Goal: Task Accomplishment & Management: Manage account settings

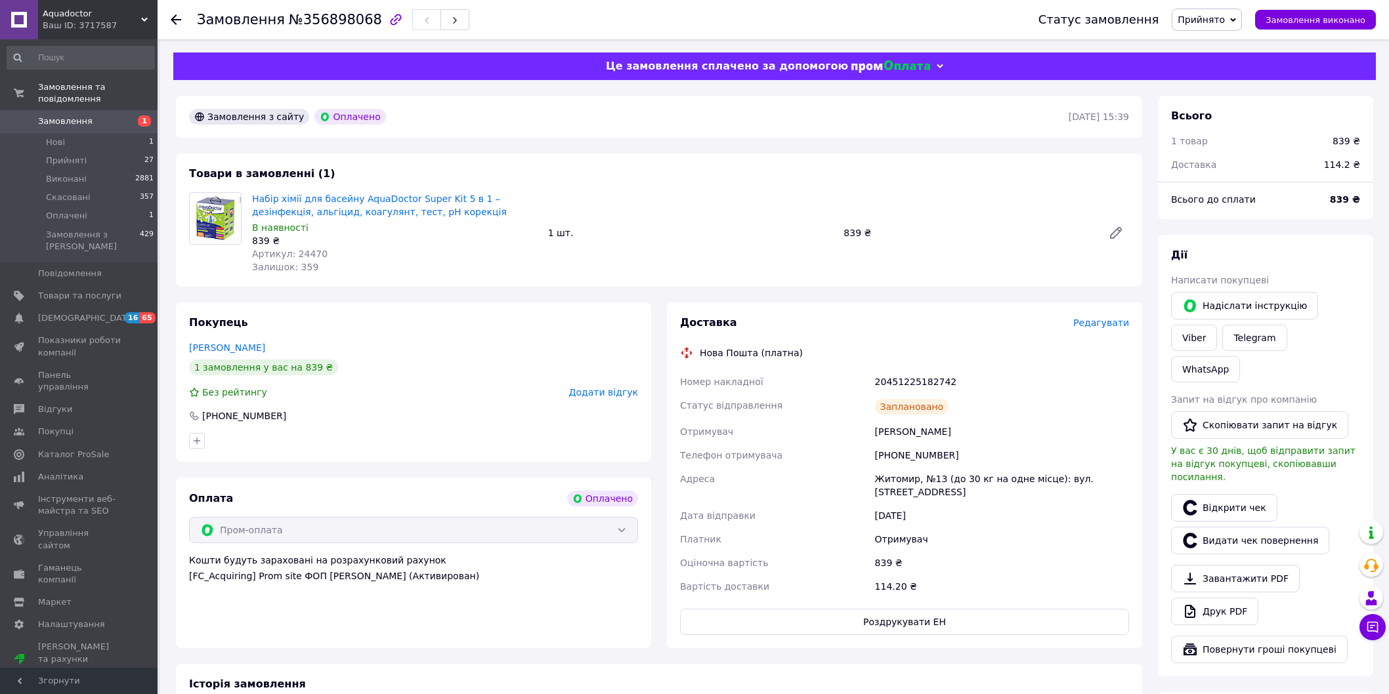
scroll to position [146, 0]
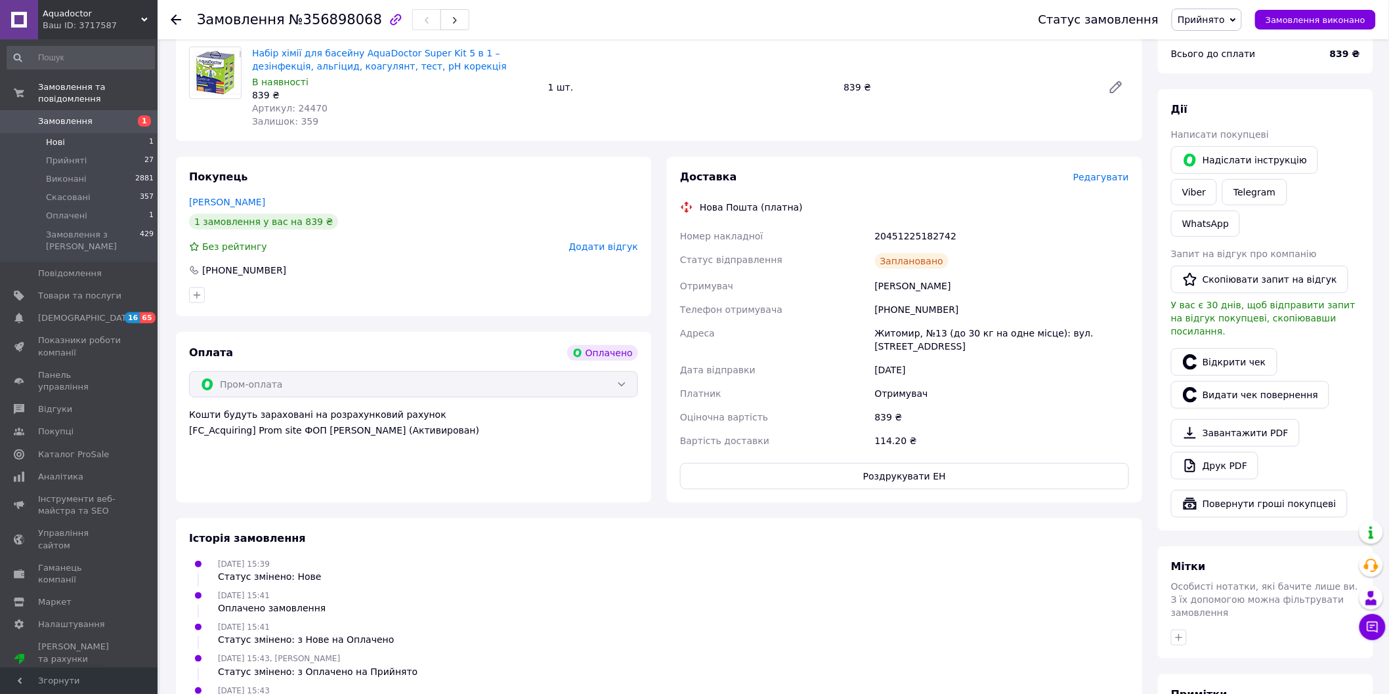
click at [88, 133] on li "Нові 1" at bounding box center [80, 142] width 161 height 18
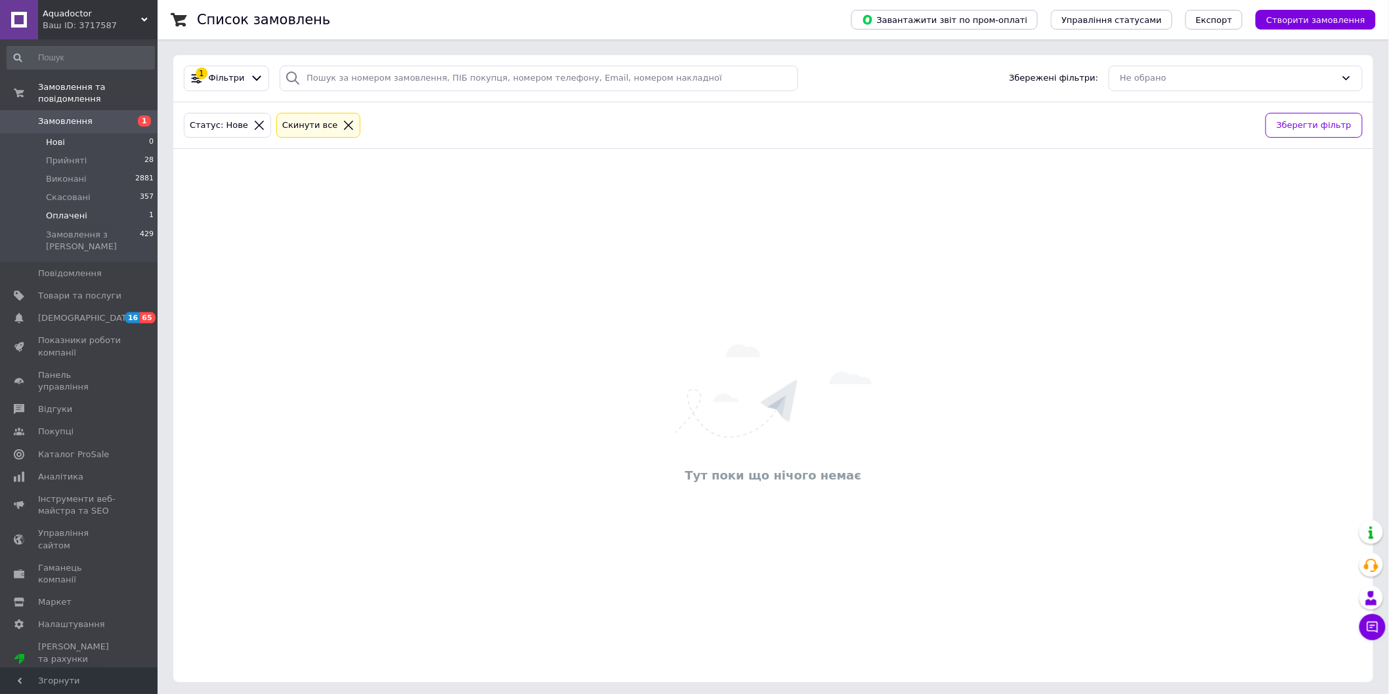
click at [89, 207] on li "Оплачені 1" at bounding box center [80, 216] width 161 height 18
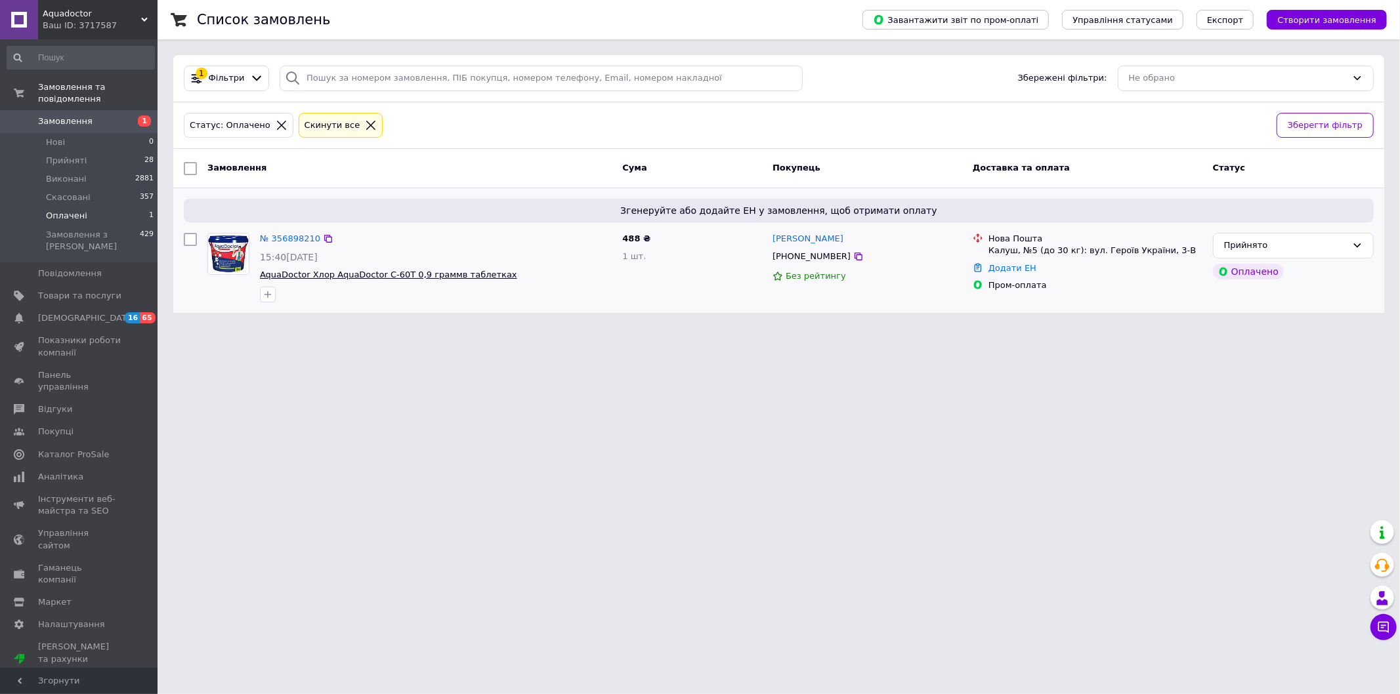
click at [358, 272] on span "AquaDoctor Хлор AquaDoctor C-60T 0,9 граммв таблетках" at bounding box center [388, 275] width 257 height 10
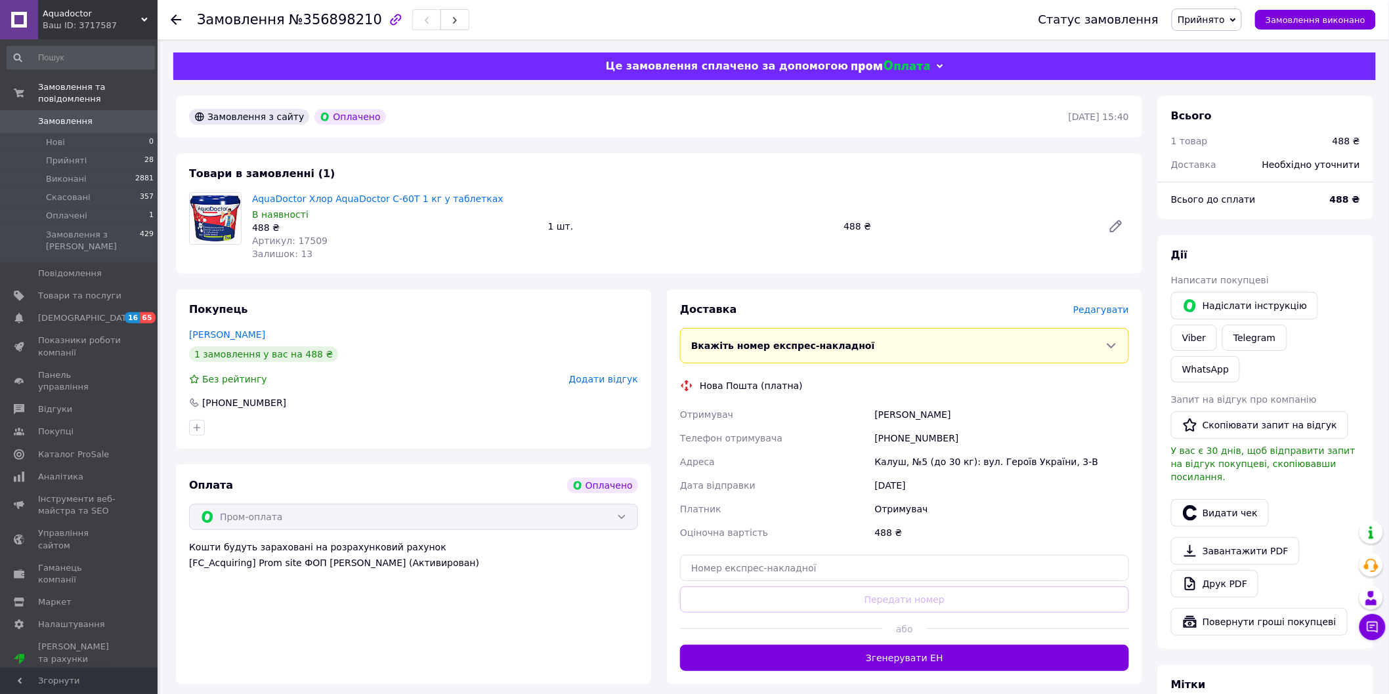
click at [1214, 442] on div "Дії Написати покупцеві   Надіслати інструкцію Viber Telegram WhatsApp Запит на …" at bounding box center [1265, 442] width 189 height 388
click at [1213, 499] on button "Видати чек" at bounding box center [1220, 513] width 98 height 28
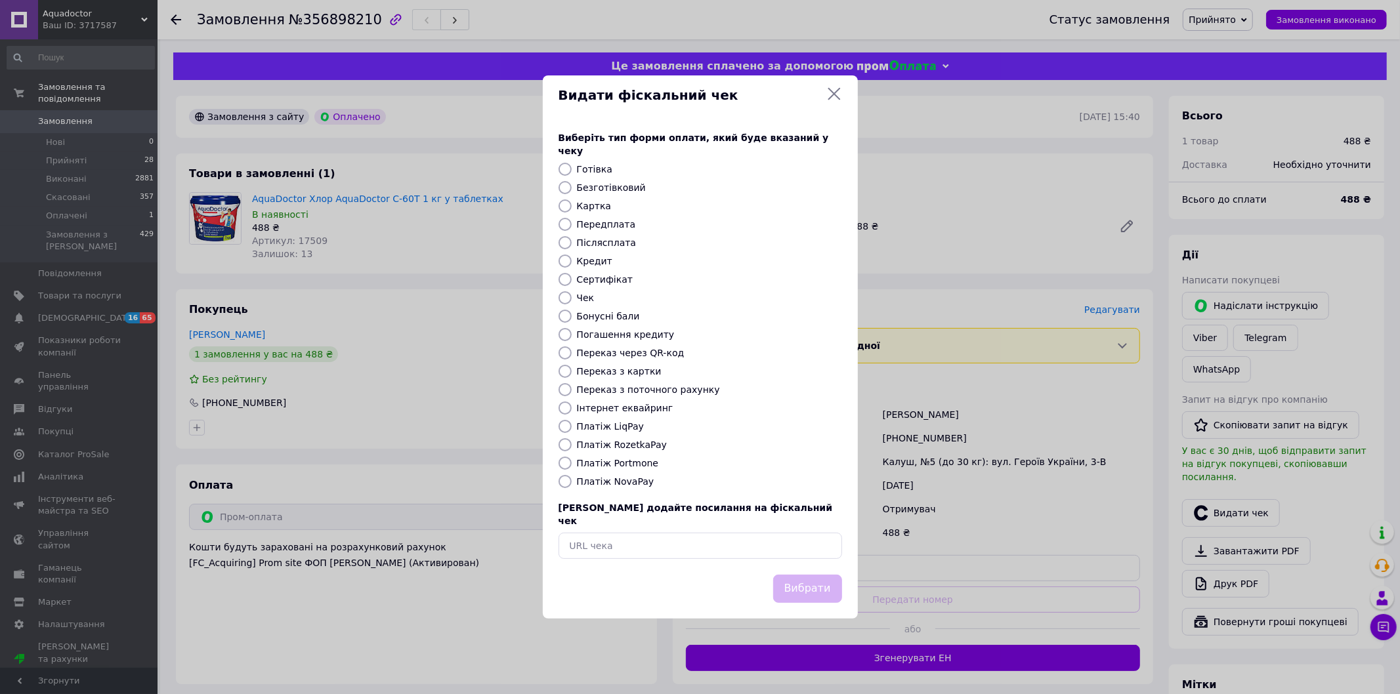
drag, startPoint x: 564, startPoint y: 222, endPoint x: 627, endPoint y: 306, distance: 105.0
click at [564, 226] on input "Передплата" at bounding box center [565, 224] width 13 height 13
radio input "true"
click at [797, 575] on button "Вибрати" at bounding box center [807, 589] width 69 height 28
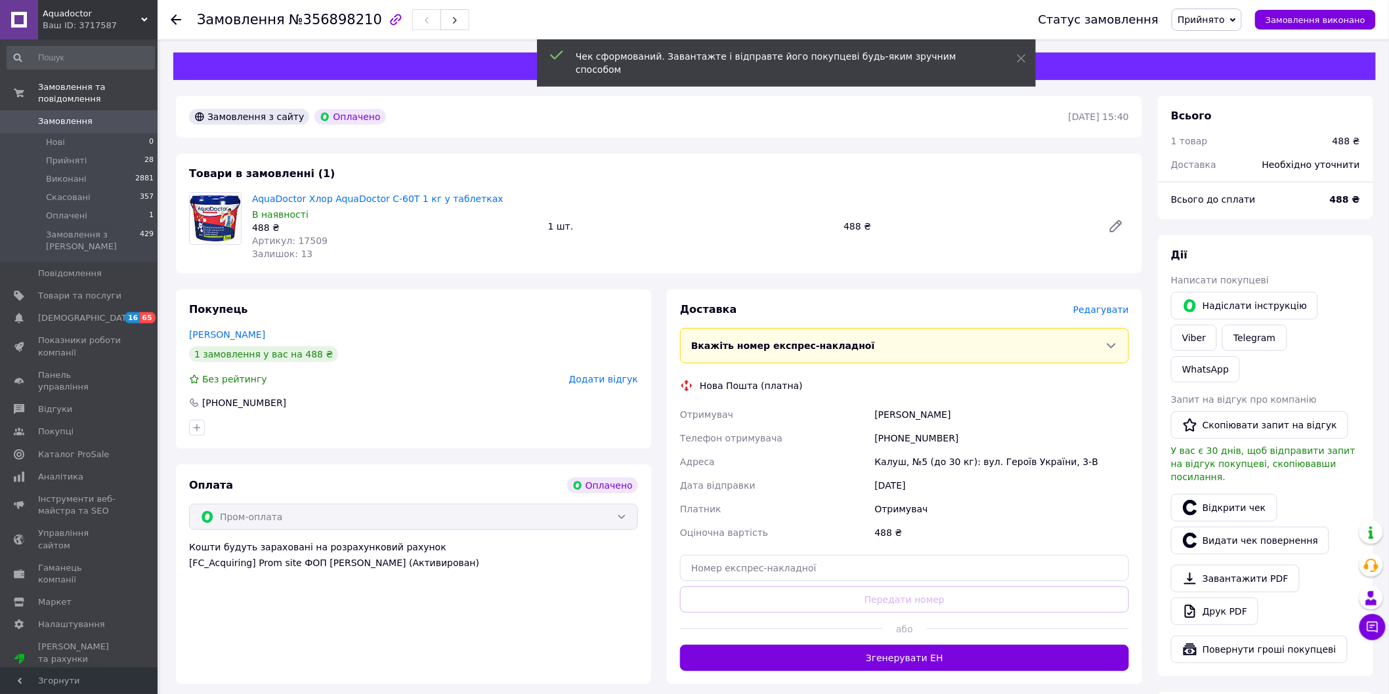
click at [1105, 305] on span "Редагувати" at bounding box center [1101, 310] width 56 height 11
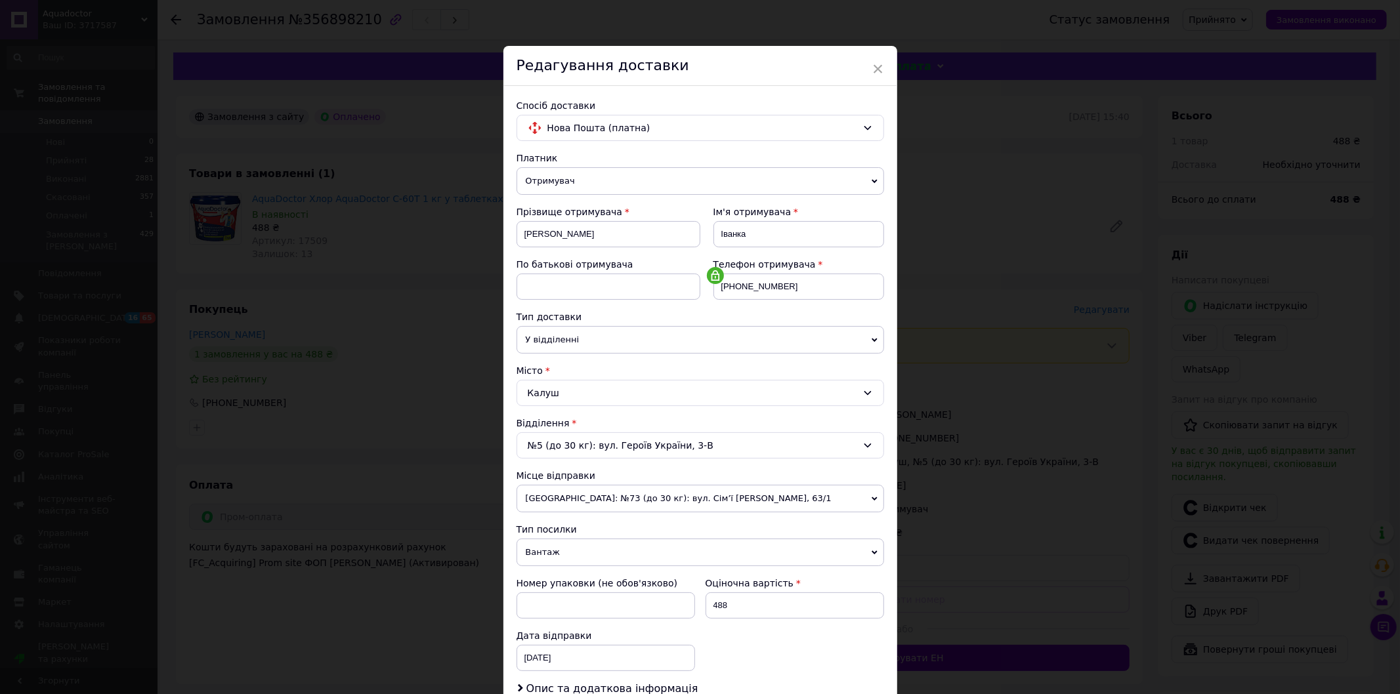
click at [613, 500] on span "Одеса: №73 (до 30 кг): вул. Сім’ї Глодан, 63/1" at bounding box center [701, 499] width 368 height 28
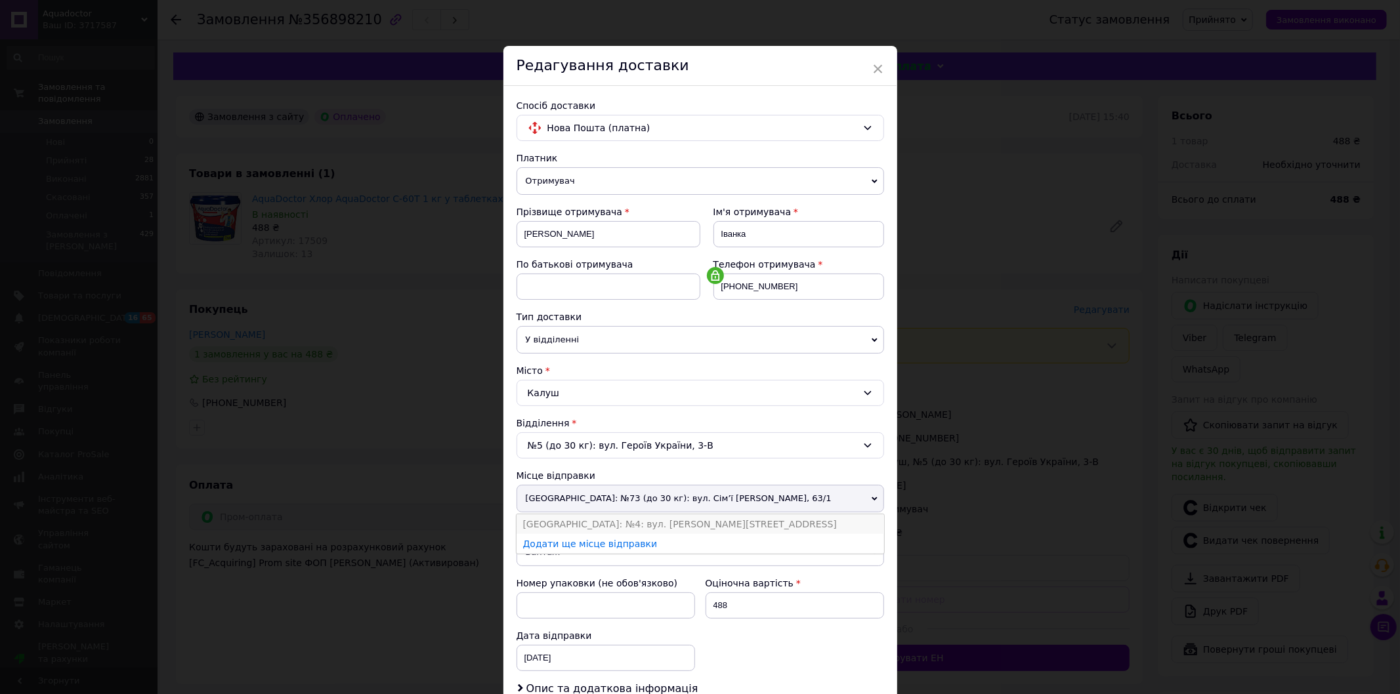
click at [612, 522] on li "Одеса: №4: вул. Євгена Чикаленка, 86" at bounding box center [701, 525] width 368 height 20
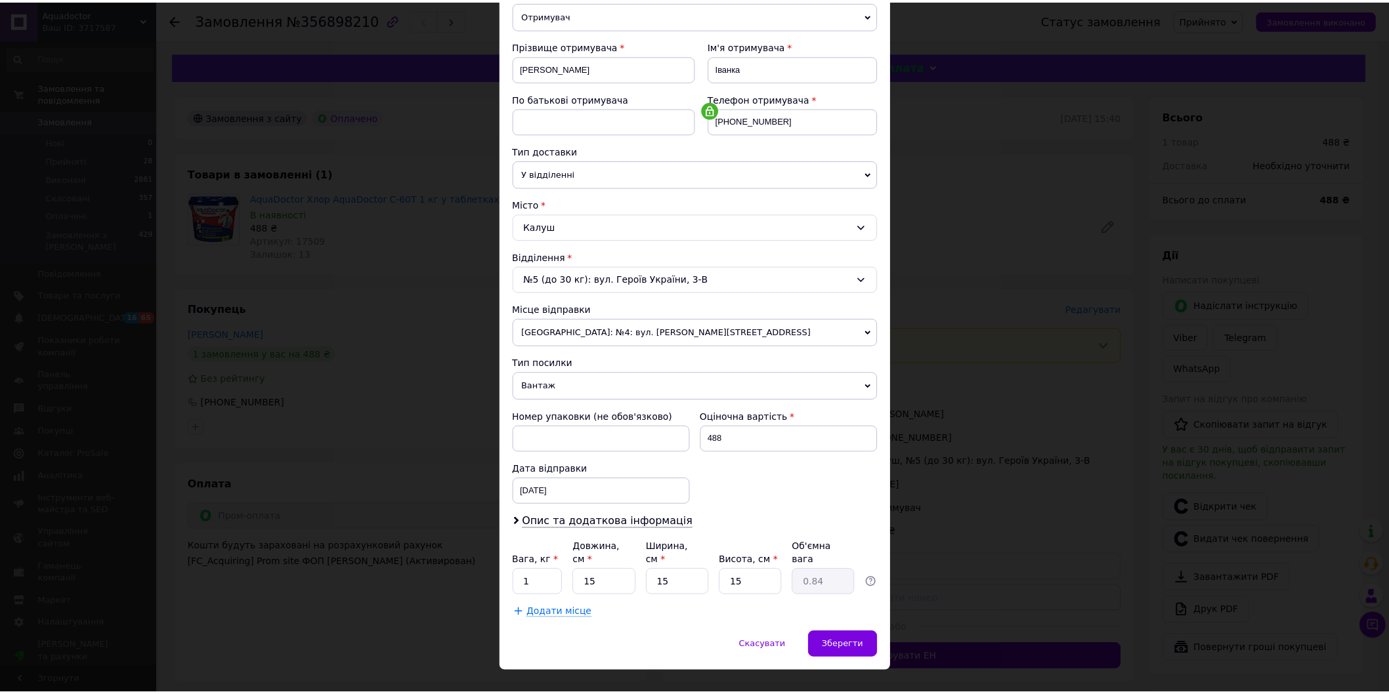
scroll to position [178, 0]
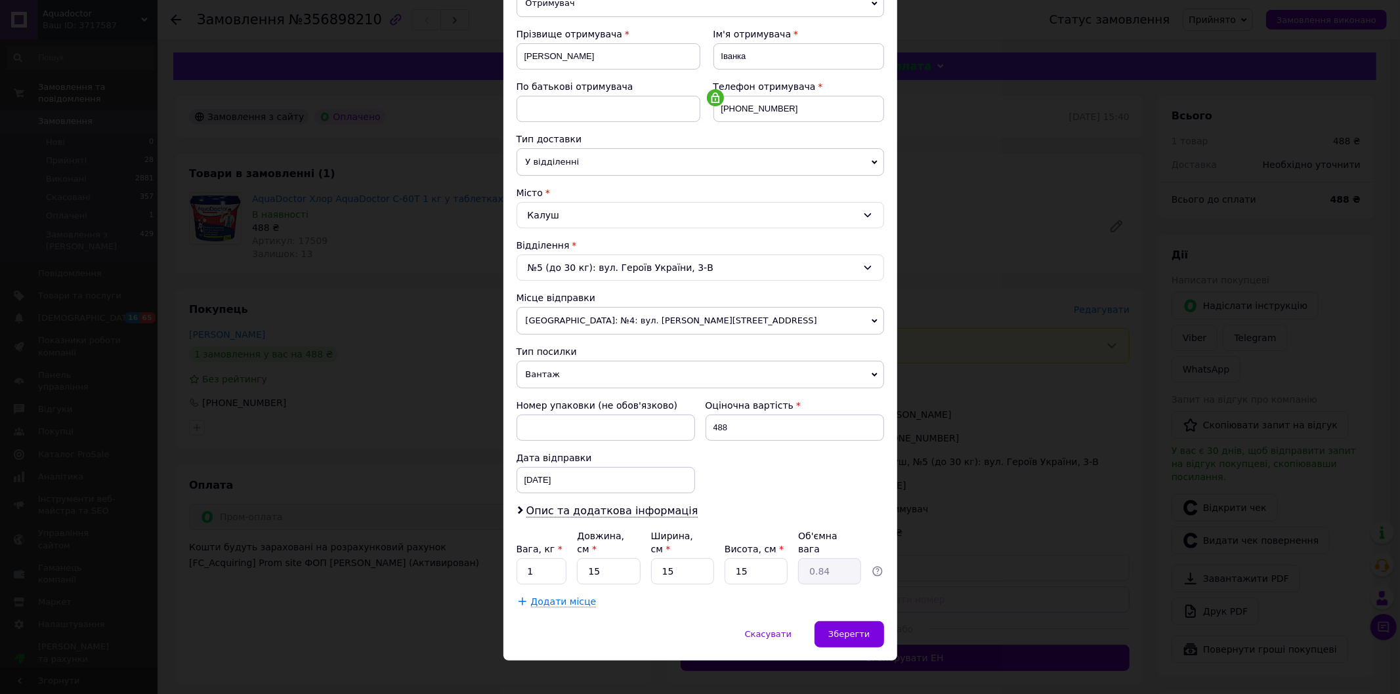
drag, startPoint x: 854, startPoint y: 615, endPoint x: 844, endPoint y: 607, distance: 12.6
click at [851, 622] on div "Зберегти" at bounding box center [848, 635] width 69 height 26
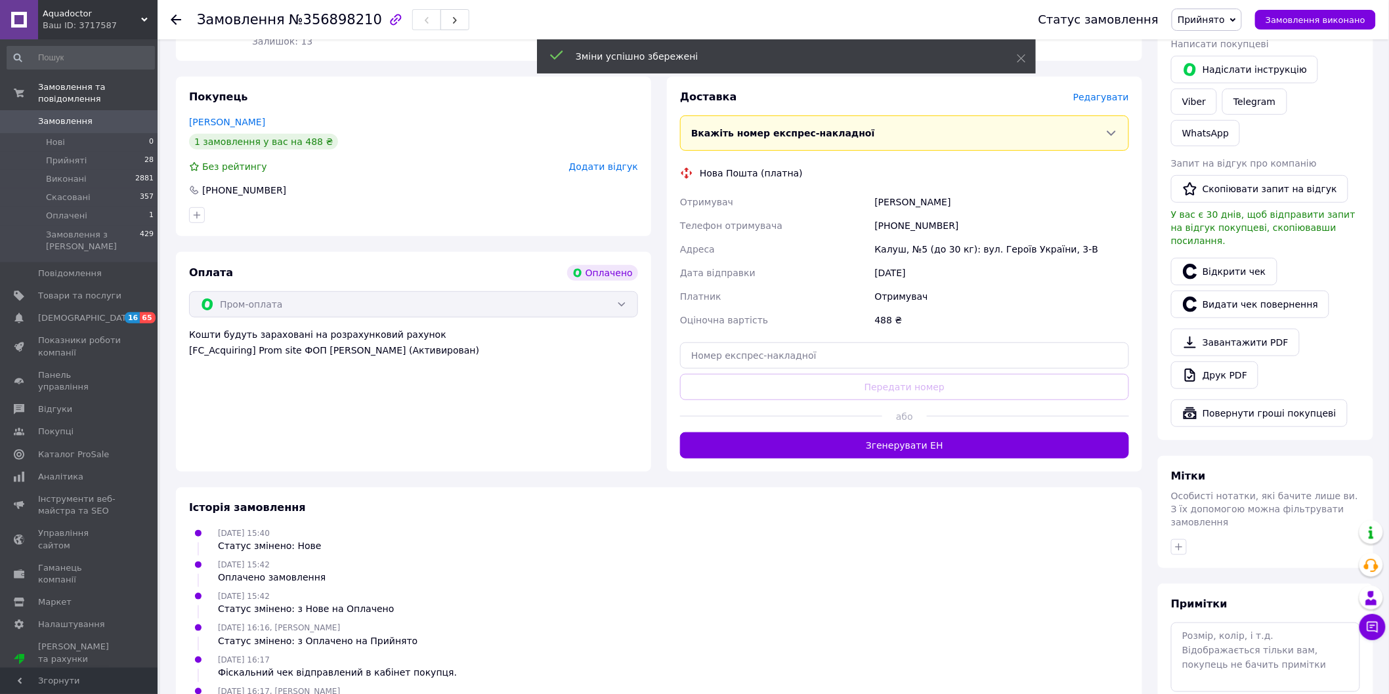
scroll to position [219, 0]
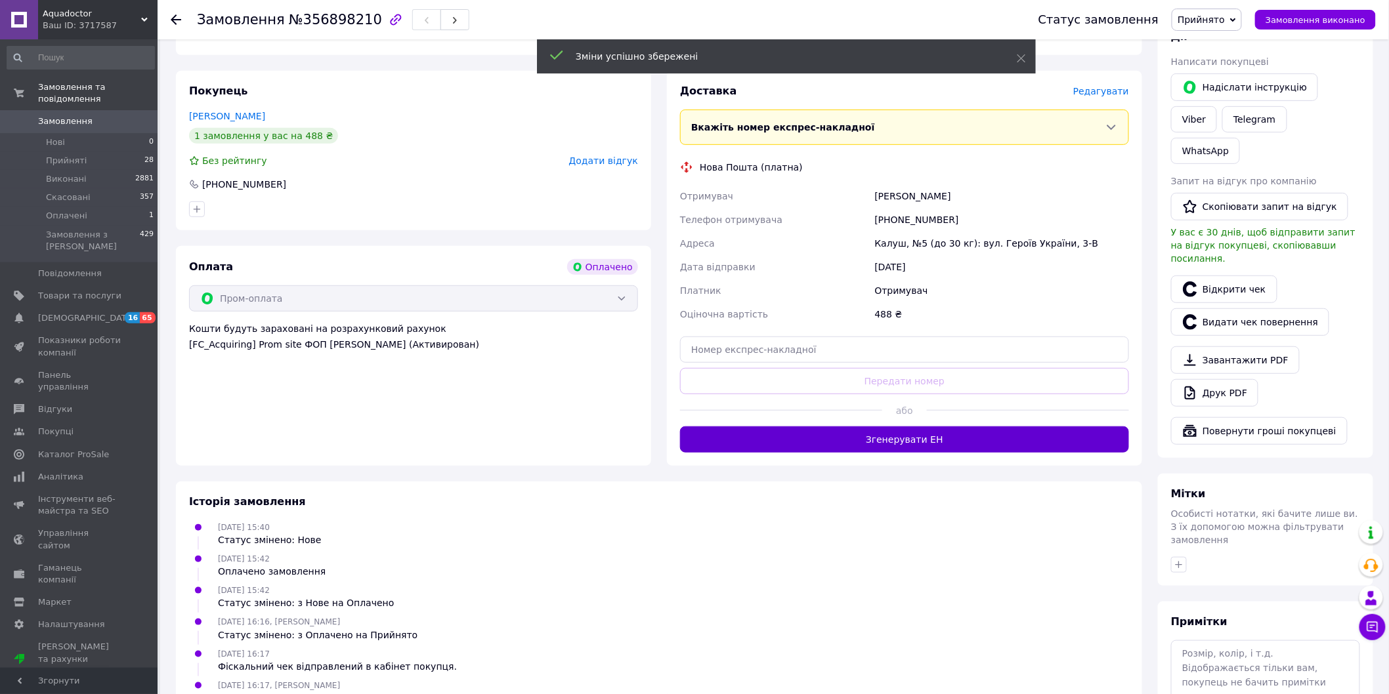
click at [862, 450] on button "Згенерувати ЕН" at bounding box center [904, 440] width 449 height 26
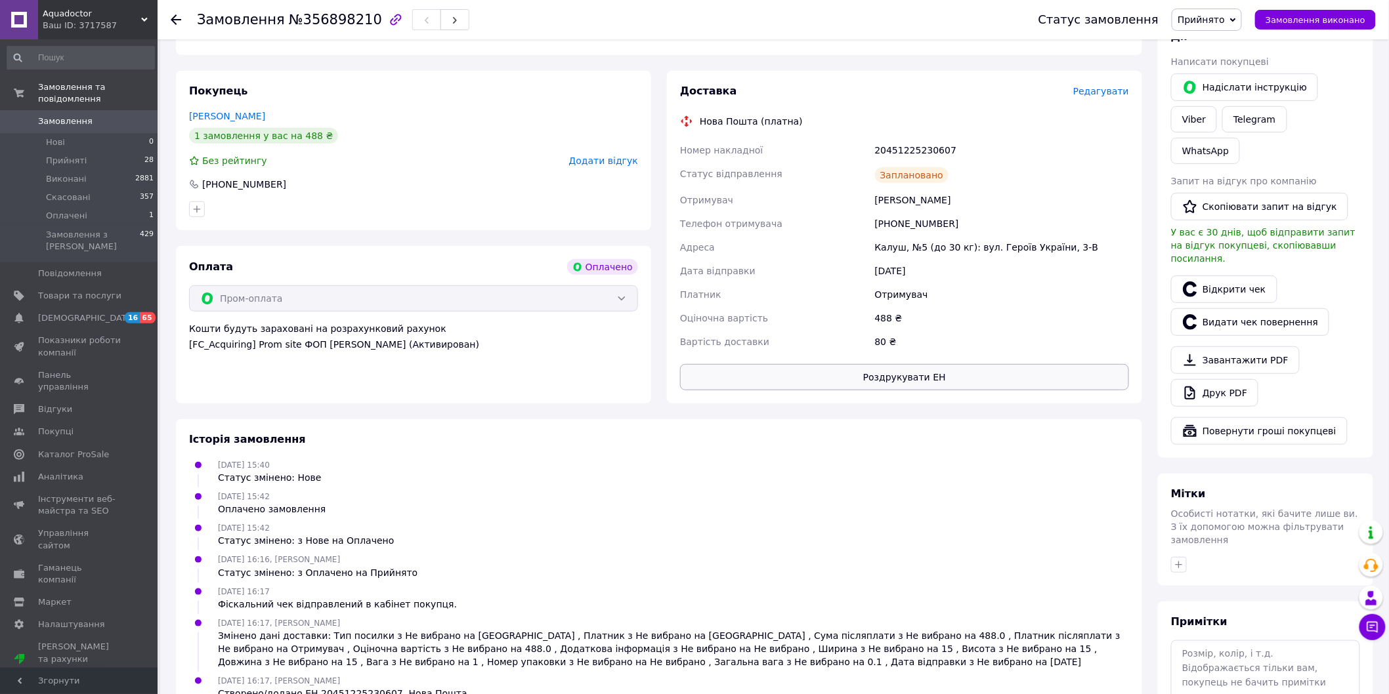
click at [871, 384] on button "Роздрукувати ЕН" at bounding box center [904, 377] width 449 height 26
drag, startPoint x: 915, startPoint y: 386, endPoint x: 913, endPoint y: 378, distance: 8.1
click at [913, 378] on button "Роздрукувати ЕН" at bounding box center [904, 377] width 449 height 26
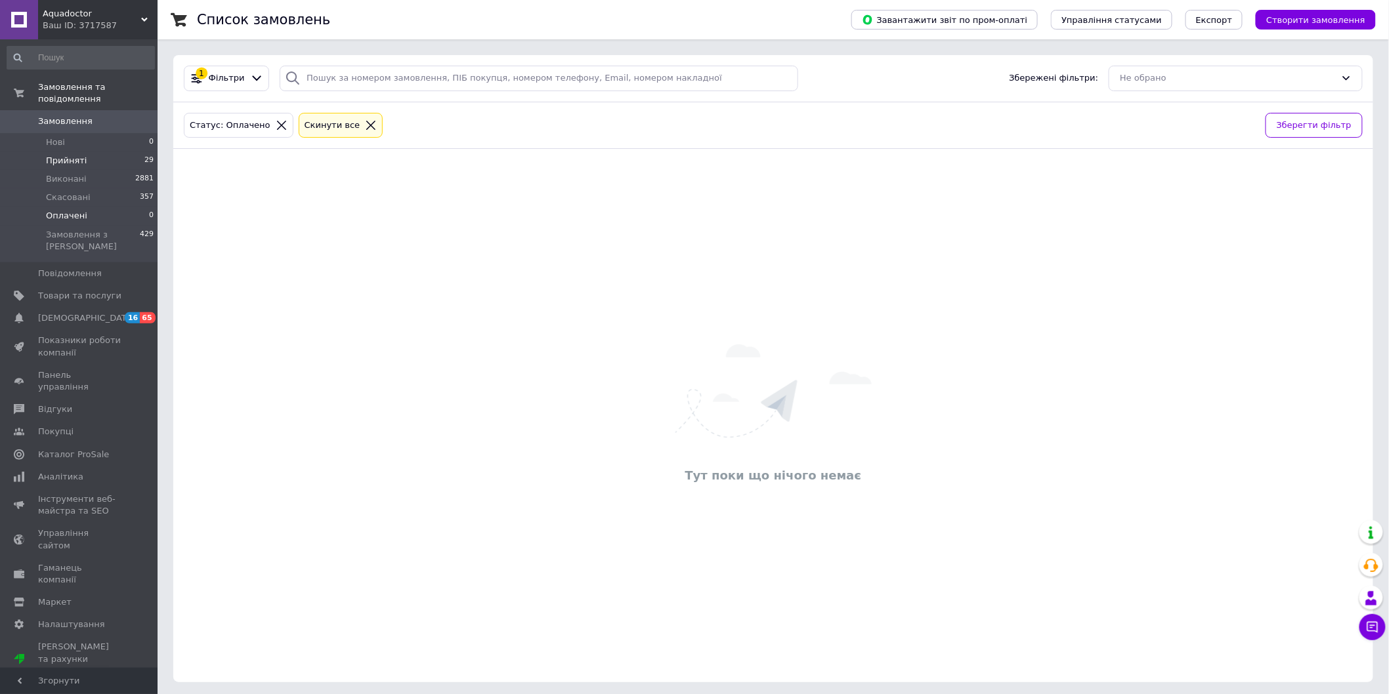
click at [126, 152] on li "Прийняті 29" at bounding box center [80, 161] width 161 height 18
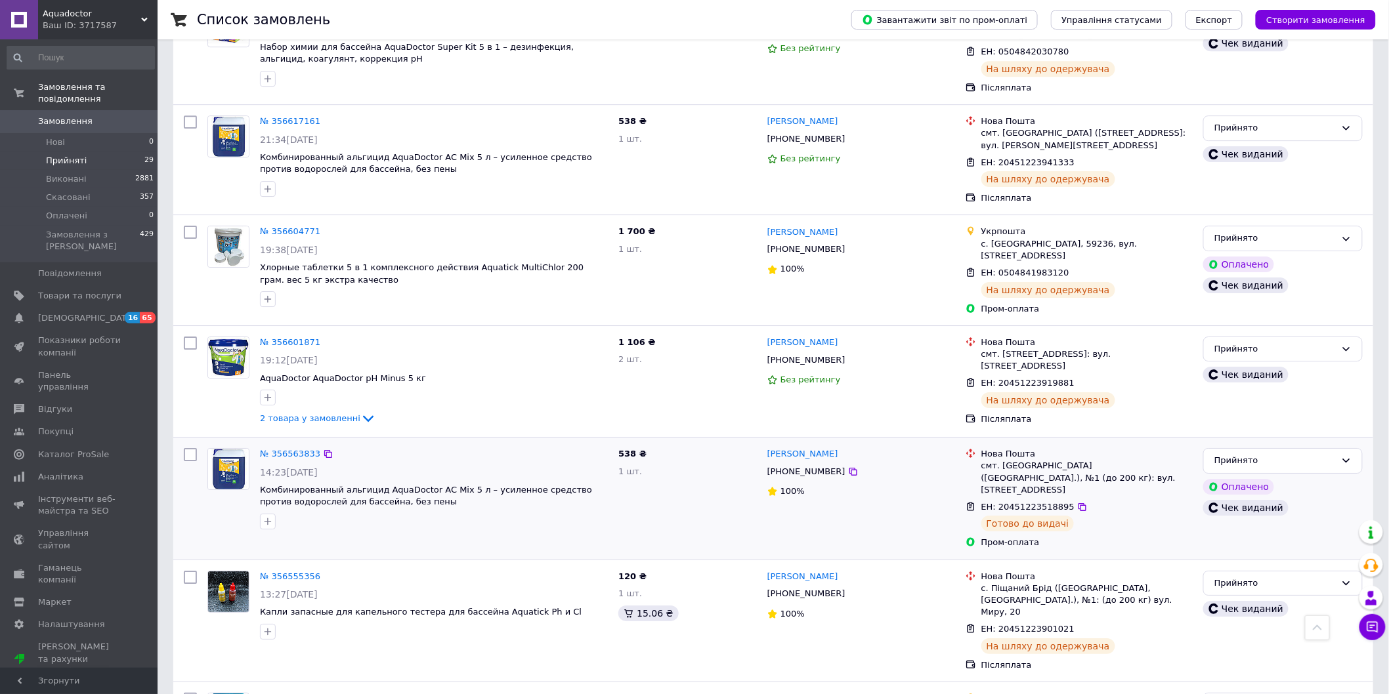
scroll to position [1744, 0]
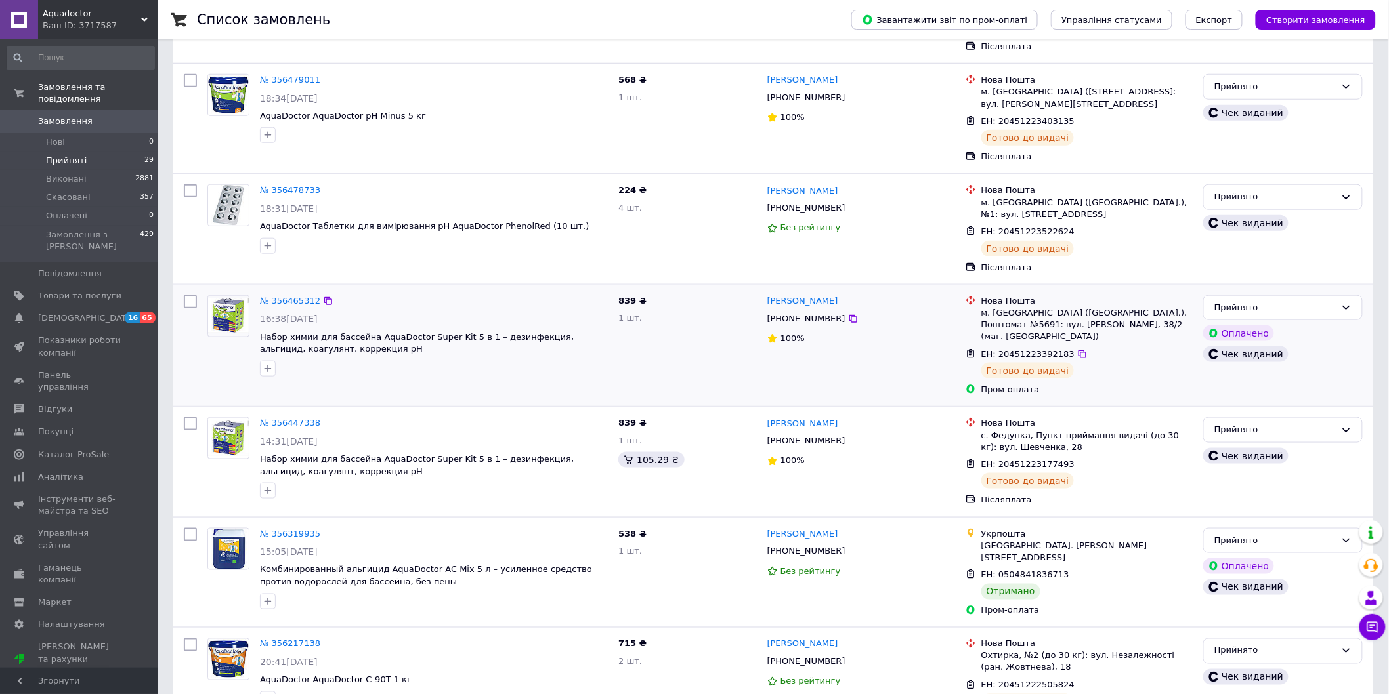
scroll to position [539, 0]
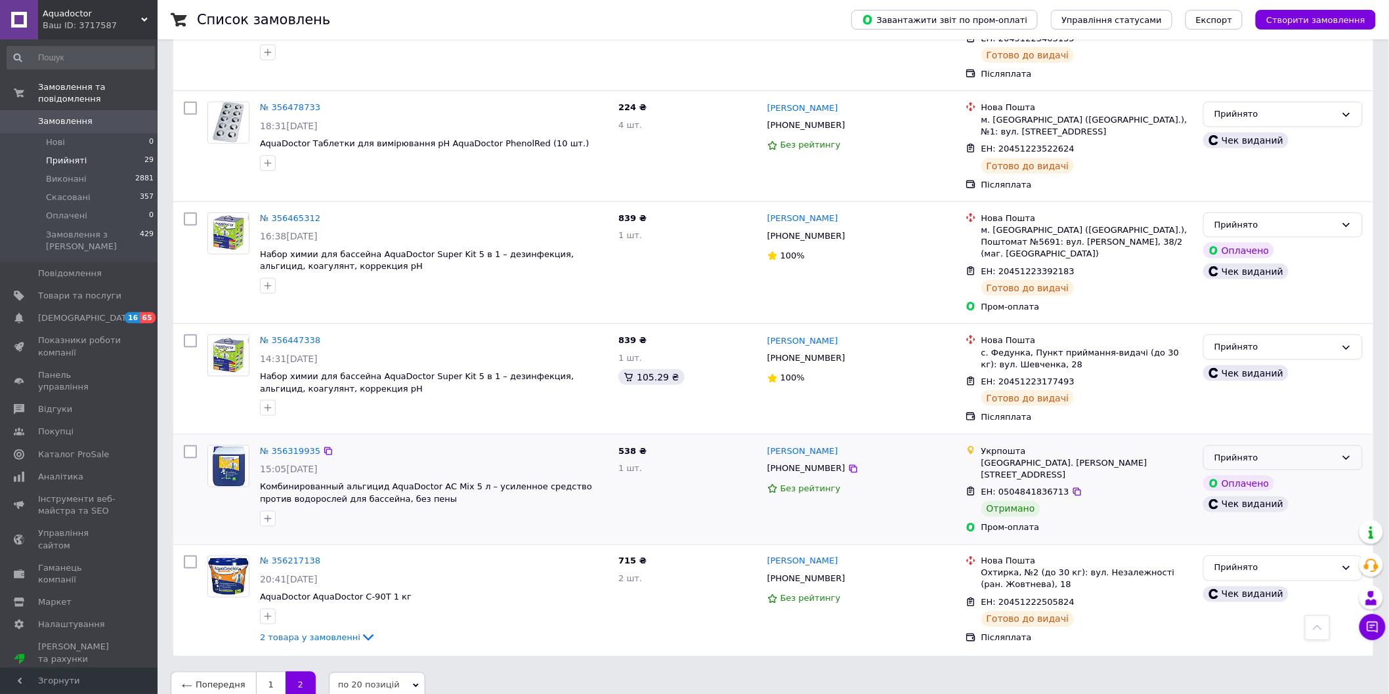
click at [1293, 452] on div "Прийнято" at bounding box center [1274, 459] width 121 height 14
click at [1290, 473] on li "Виконано" at bounding box center [1283, 485] width 158 height 24
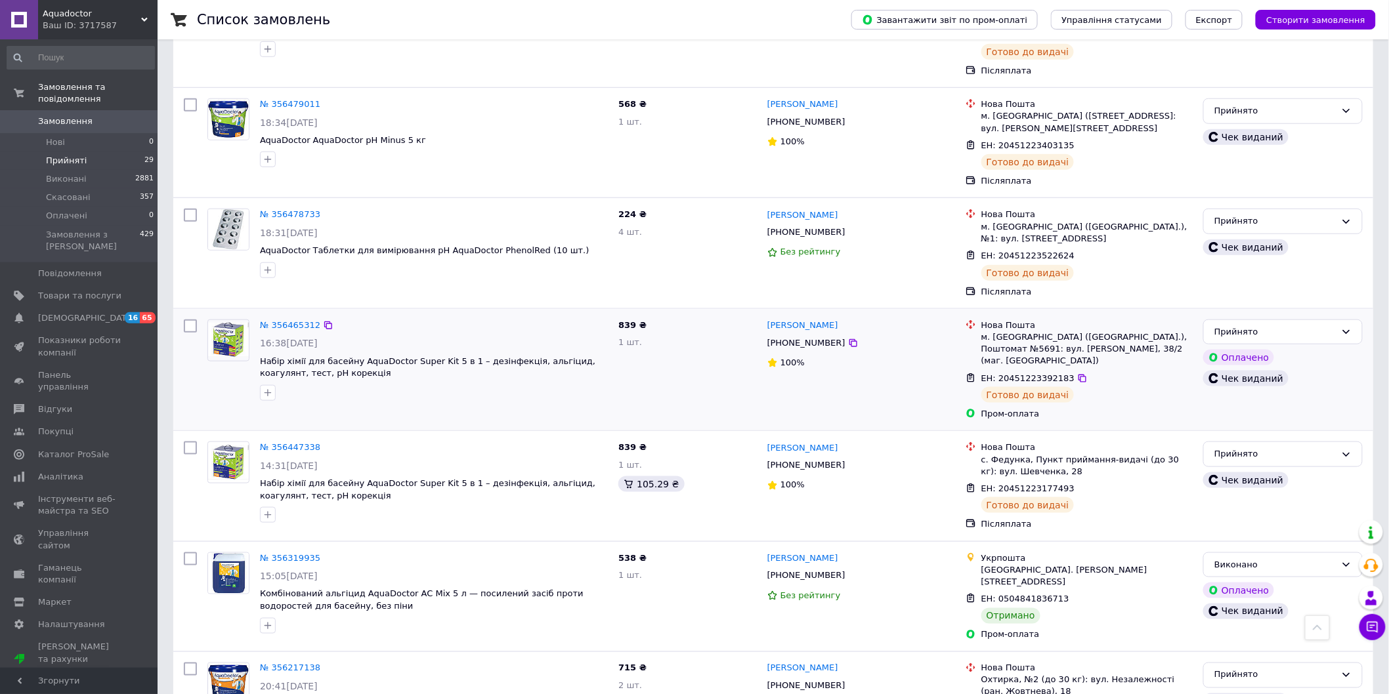
scroll to position [539, 0]
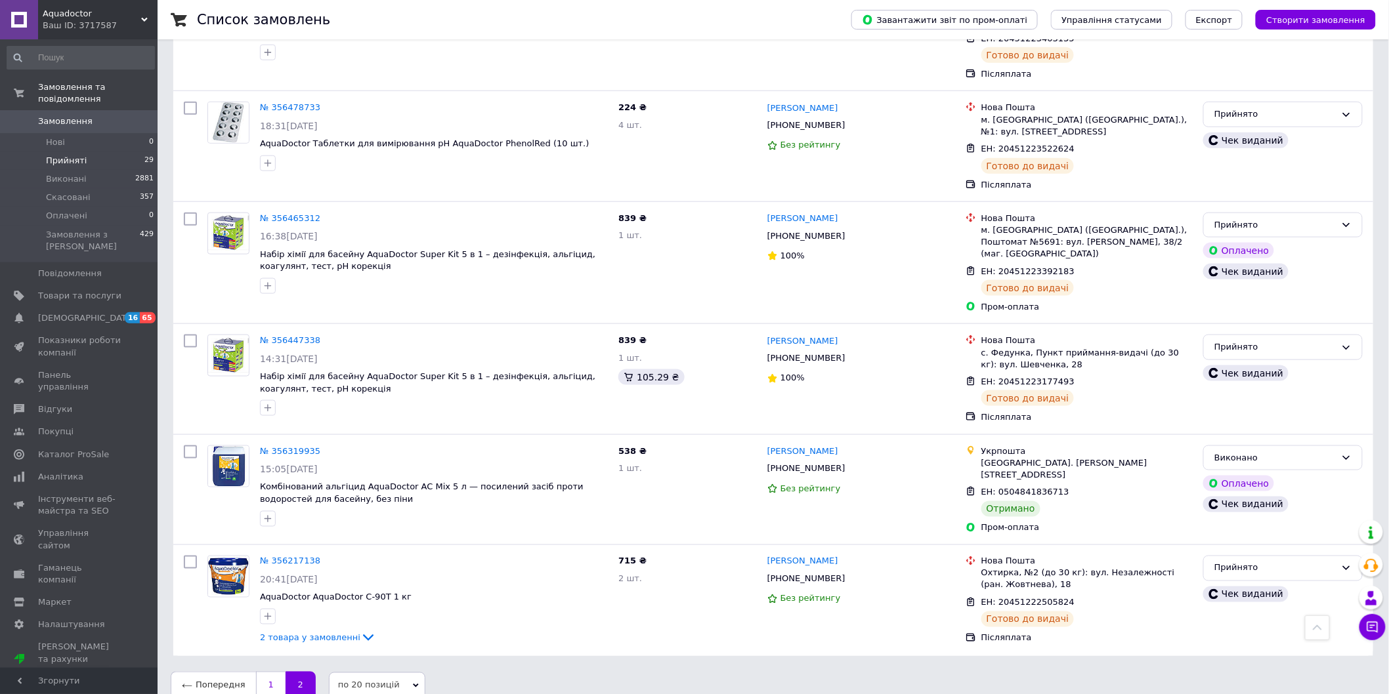
click at [263, 673] on link "1" at bounding box center [271, 686] width 30 height 28
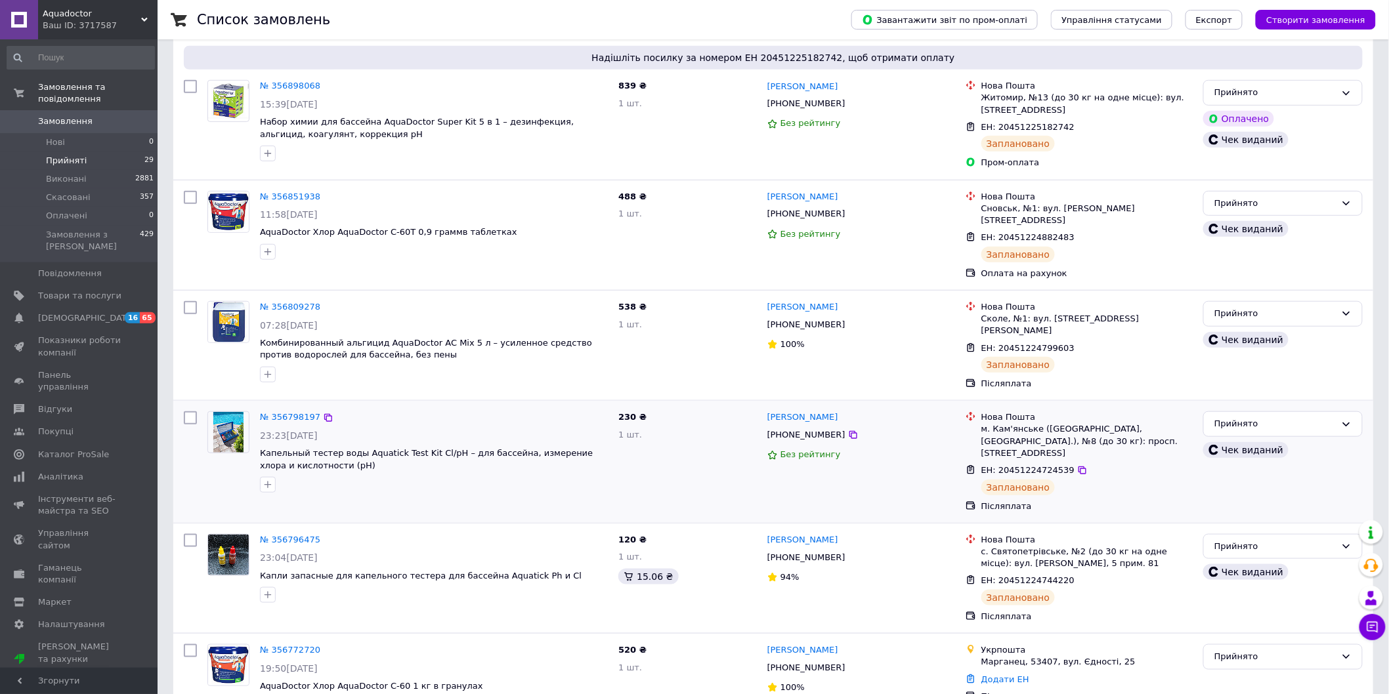
scroll to position [504, 0]
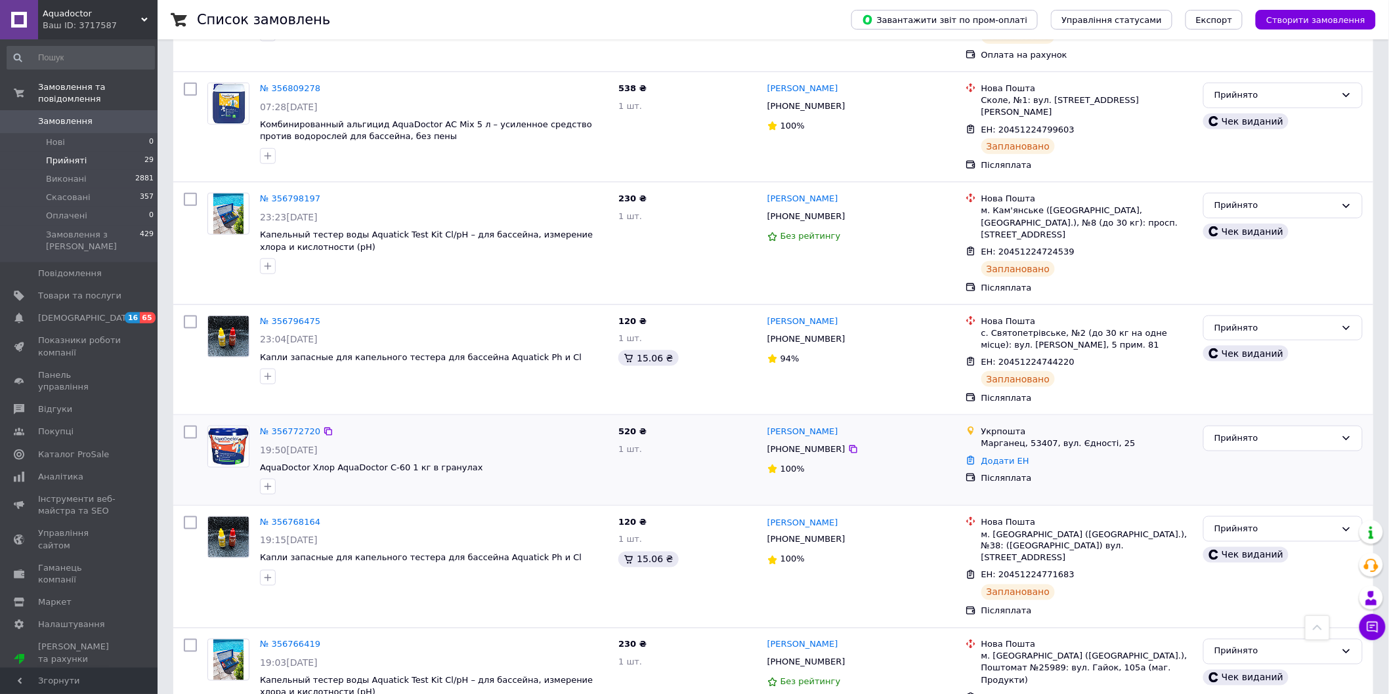
click at [415, 442] on div "№ 356772720 19:50, 11.08.2025 AquaDoctor Хлор AquaDoctor C-60 1 кг в гранулах" at bounding box center [434, 460] width 358 height 79
click at [415, 463] on span "AquaDoctor Хлор AquaDoctor C-60 1 кг в гранулах" at bounding box center [371, 468] width 223 height 10
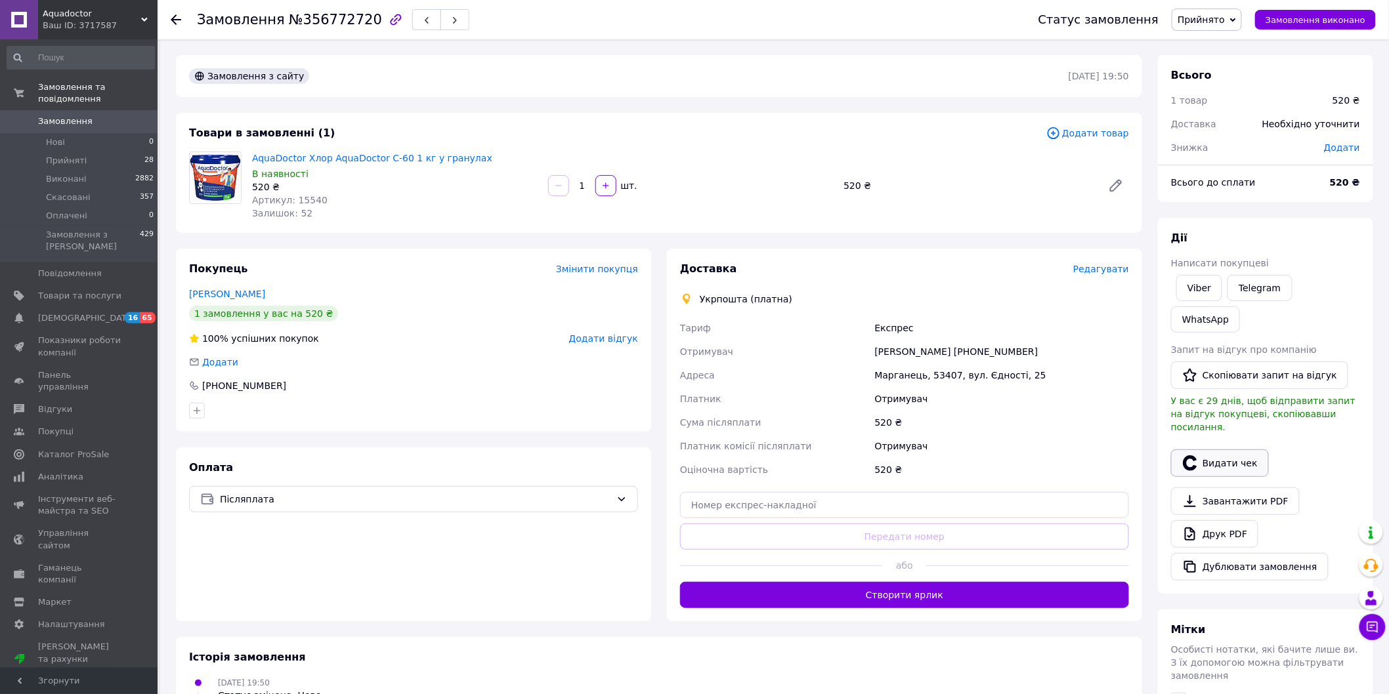
click at [1252, 450] on button "Видати чек" at bounding box center [1220, 464] width 98 height 28
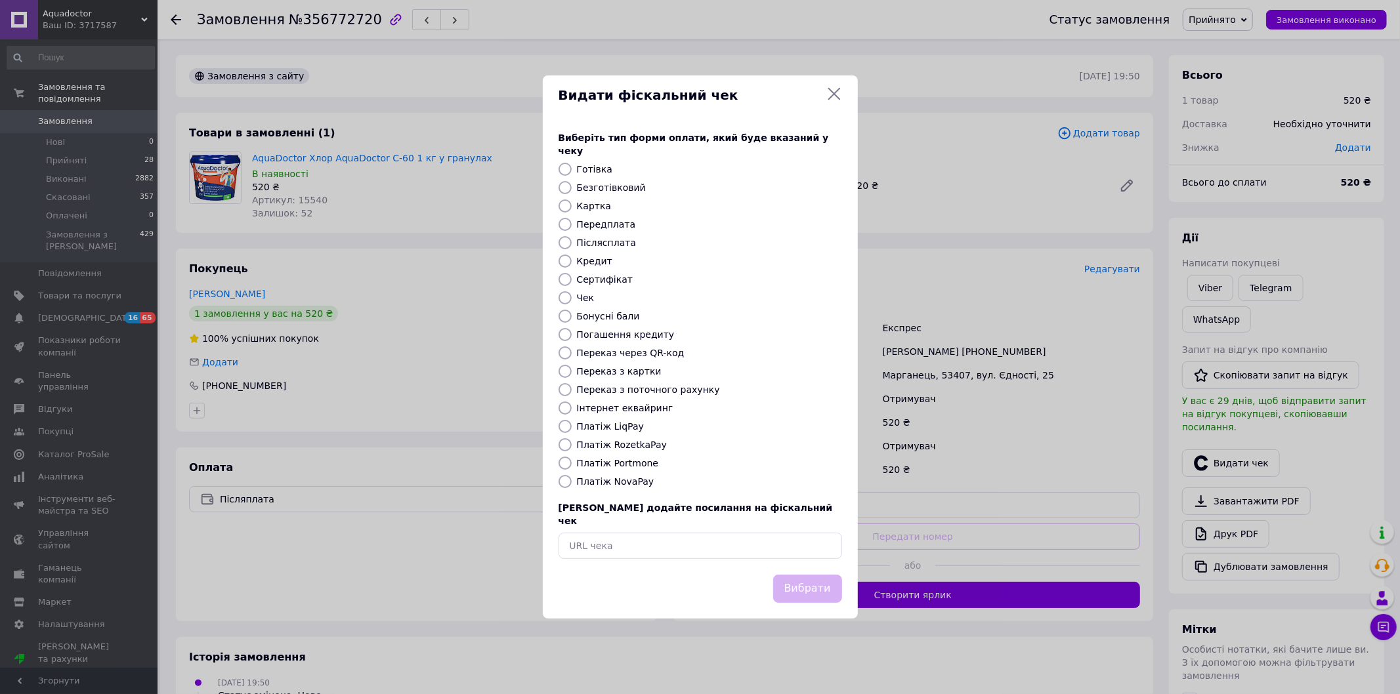
click at [571, 240] on input "Післясплата" at bounding box center [565, 242] width 13 height 13
radio input "true"
click at [804, 575] on button "Вибрати" at bounding box center [807, 589] width 69 height 28
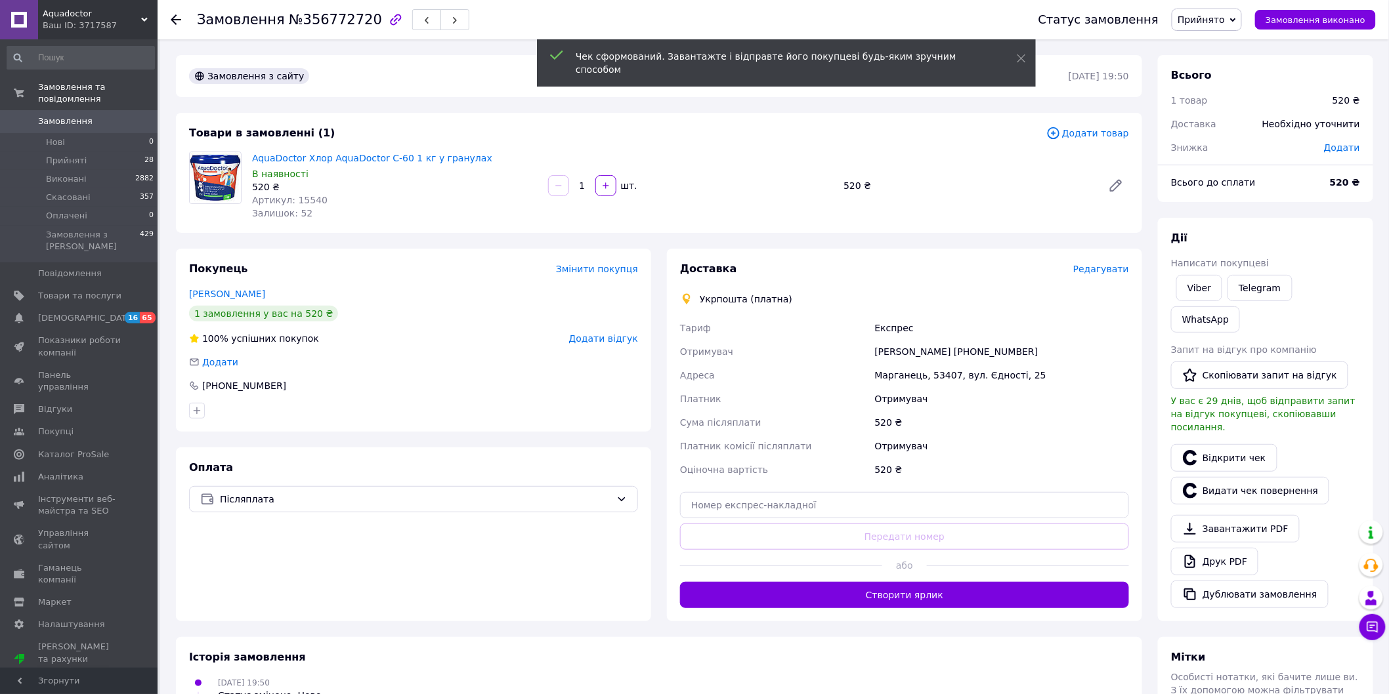
click at [1105, 272] on span "Редагувати" at bounding box center [1101, 269] width 56 height 11
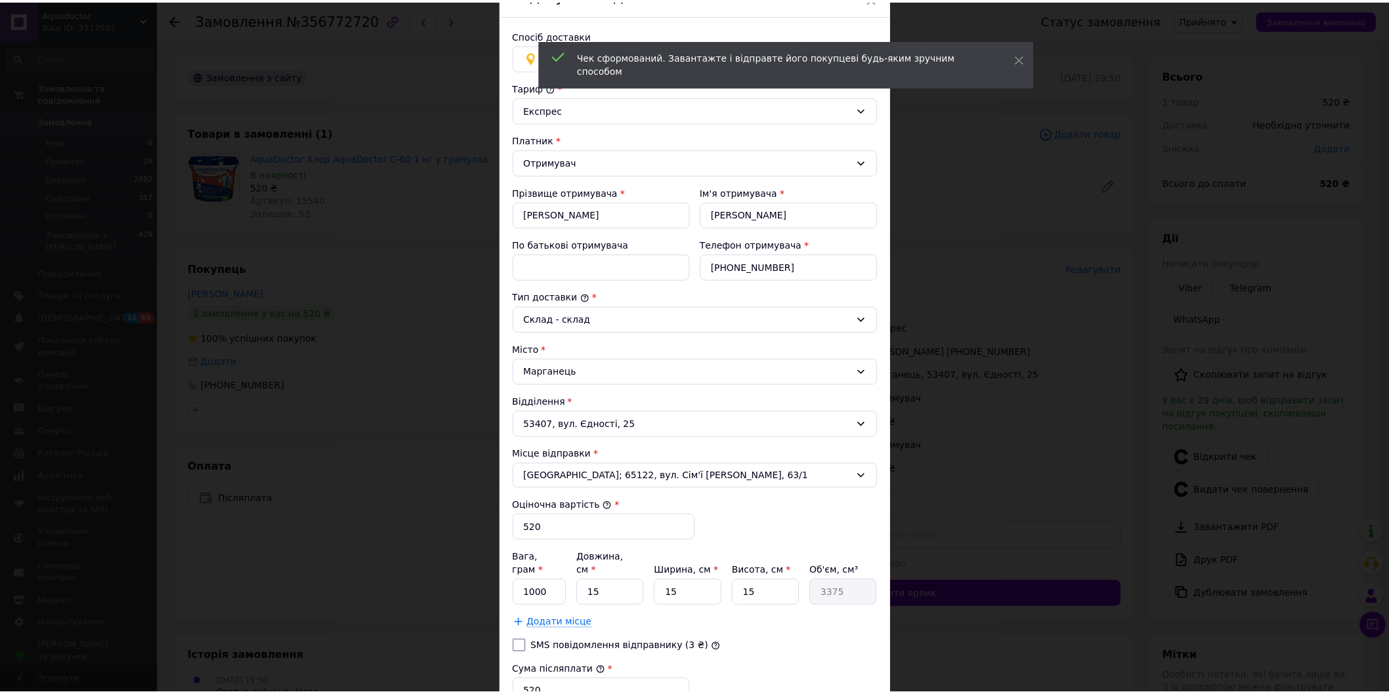
scroll to position [234, 0]
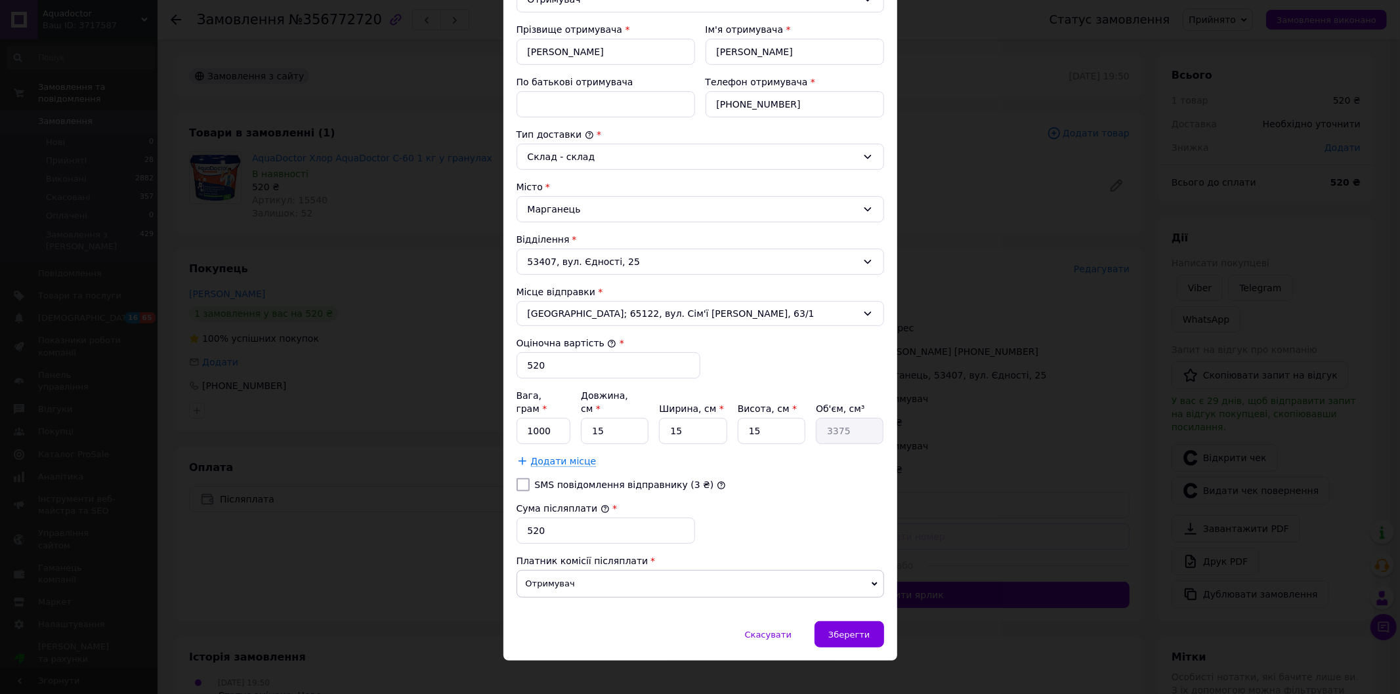
click at [521, 478] on input "SMS повідомлення відправнику (3 ₴)" at bounding box center [523, 484] width 13 height 13
checkbox input "true"
click at [839, 630] on span "Зберегти" at bounding box center [848, 635] width 41 height 10
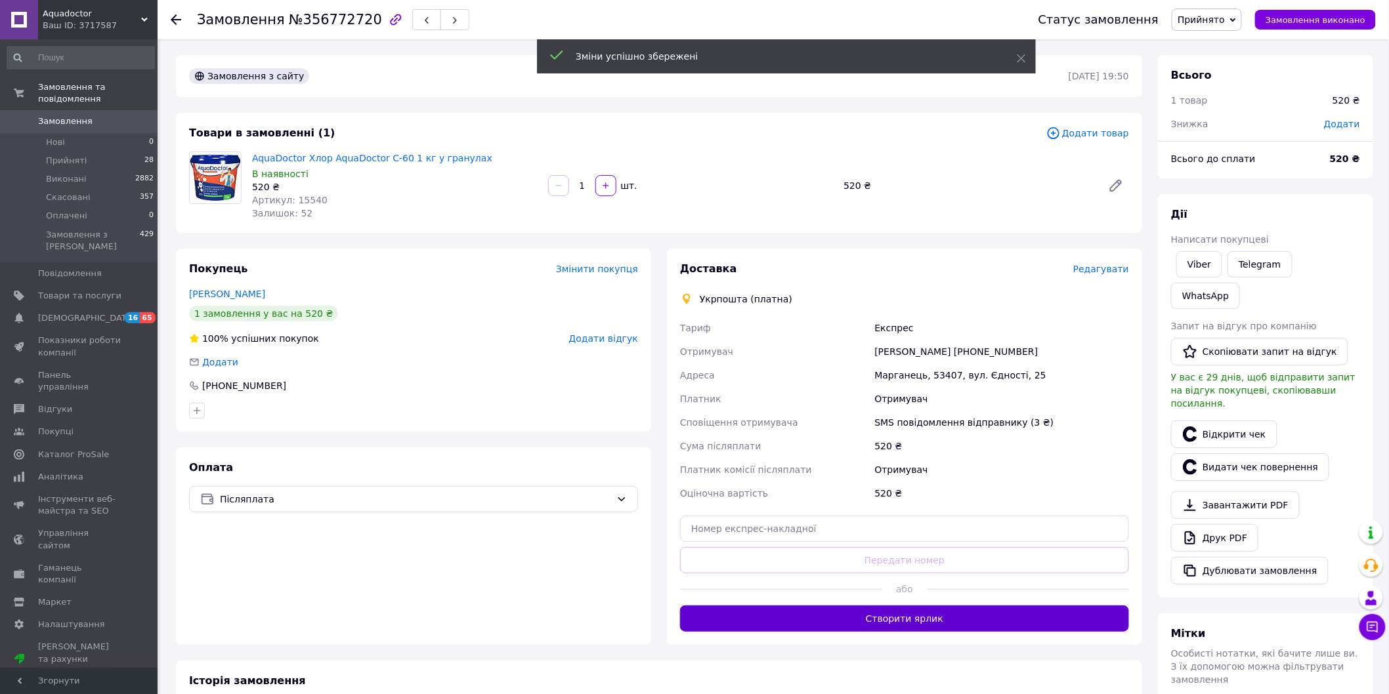
click at [856, 619] on button "Створити ярлик" at bounding box center [904, 619] width 449 height 26
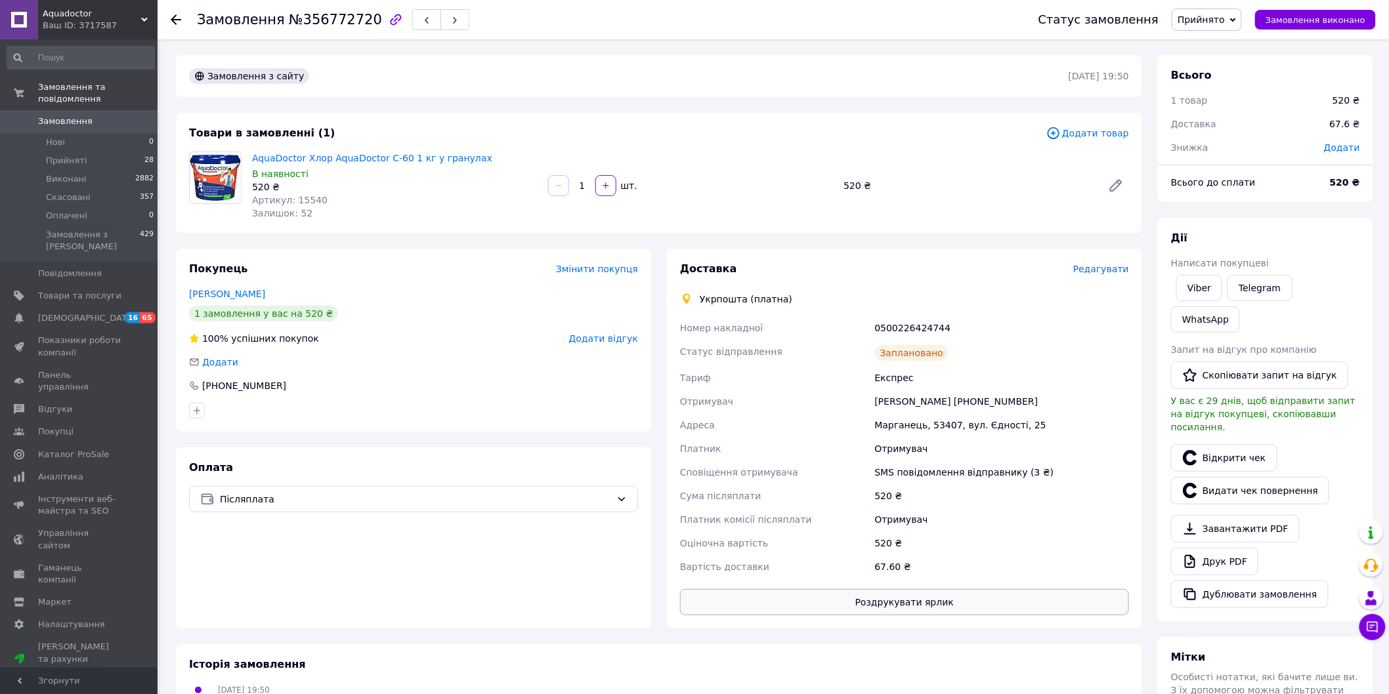
drag, startPoint x: 924, startPoint y: 600, endPoint x: 916, endPoint y: 592, distance: 11.6
click at [916, 592] on button "Роздрукувати ярлик" at bounding box center [904, 602] width 449 height 26
click at [85, 138] on li "Нові 0" at bounding box center [80, 142] width 161 height 18
